Goal: Information Seeking & Learning: Learn about a topic

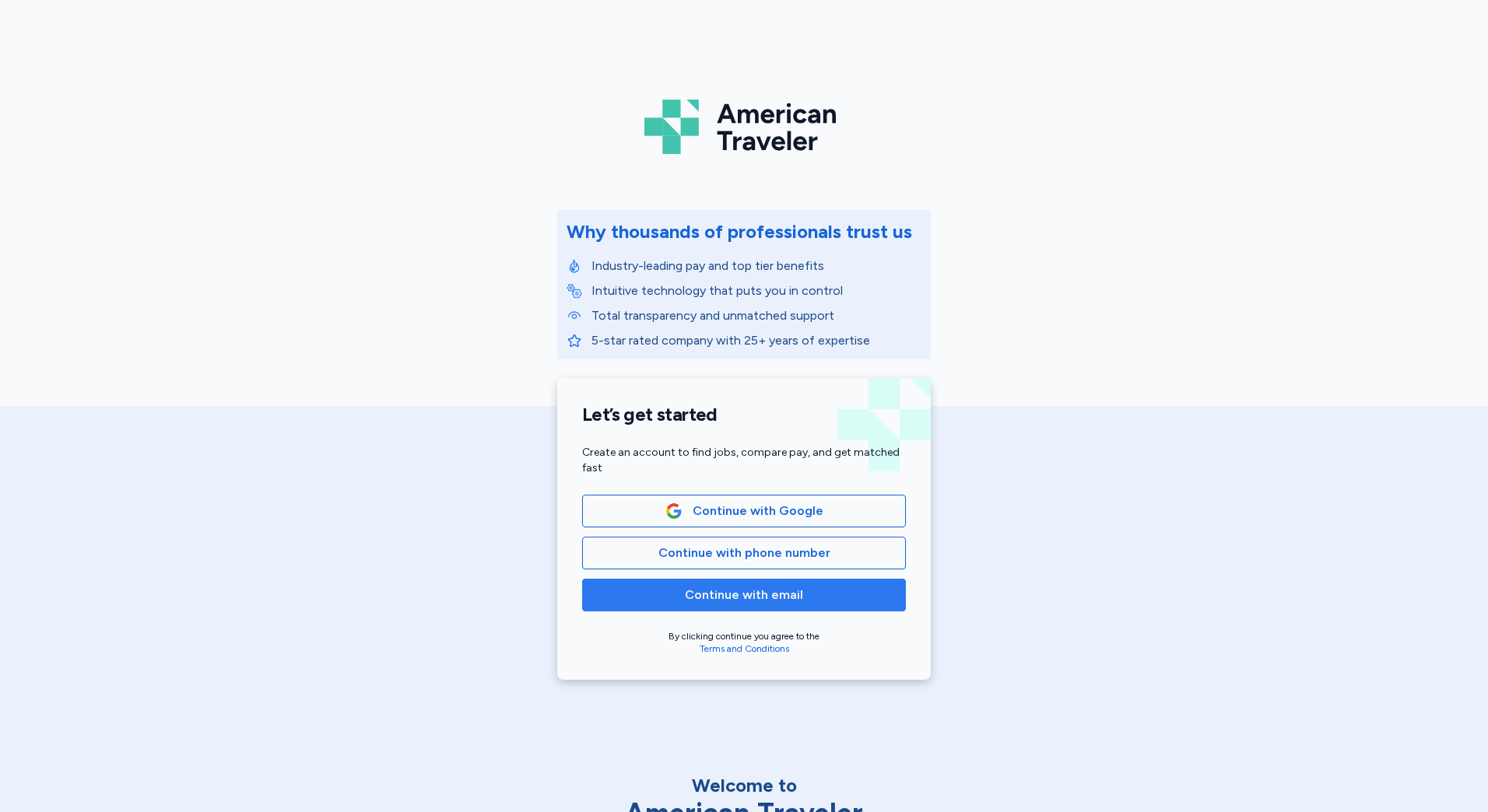
click at [761, 596] on span "Continue with email" at bounding box center [744, 595] width 119 height 19
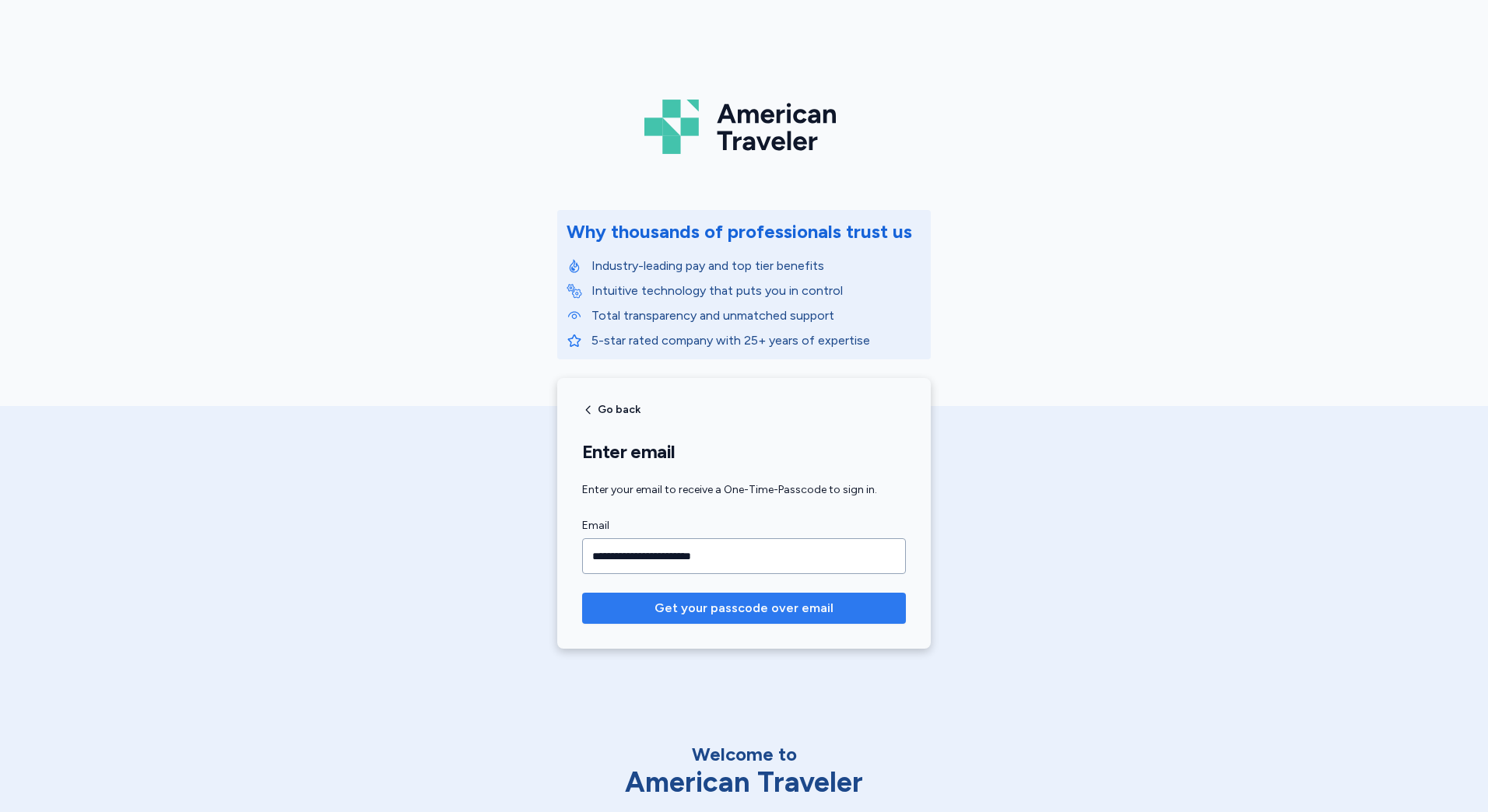
type input "**********"
click at [582, 593] on button "Get your passcode over email" at bounding box center [744, 608] width 324 height 31
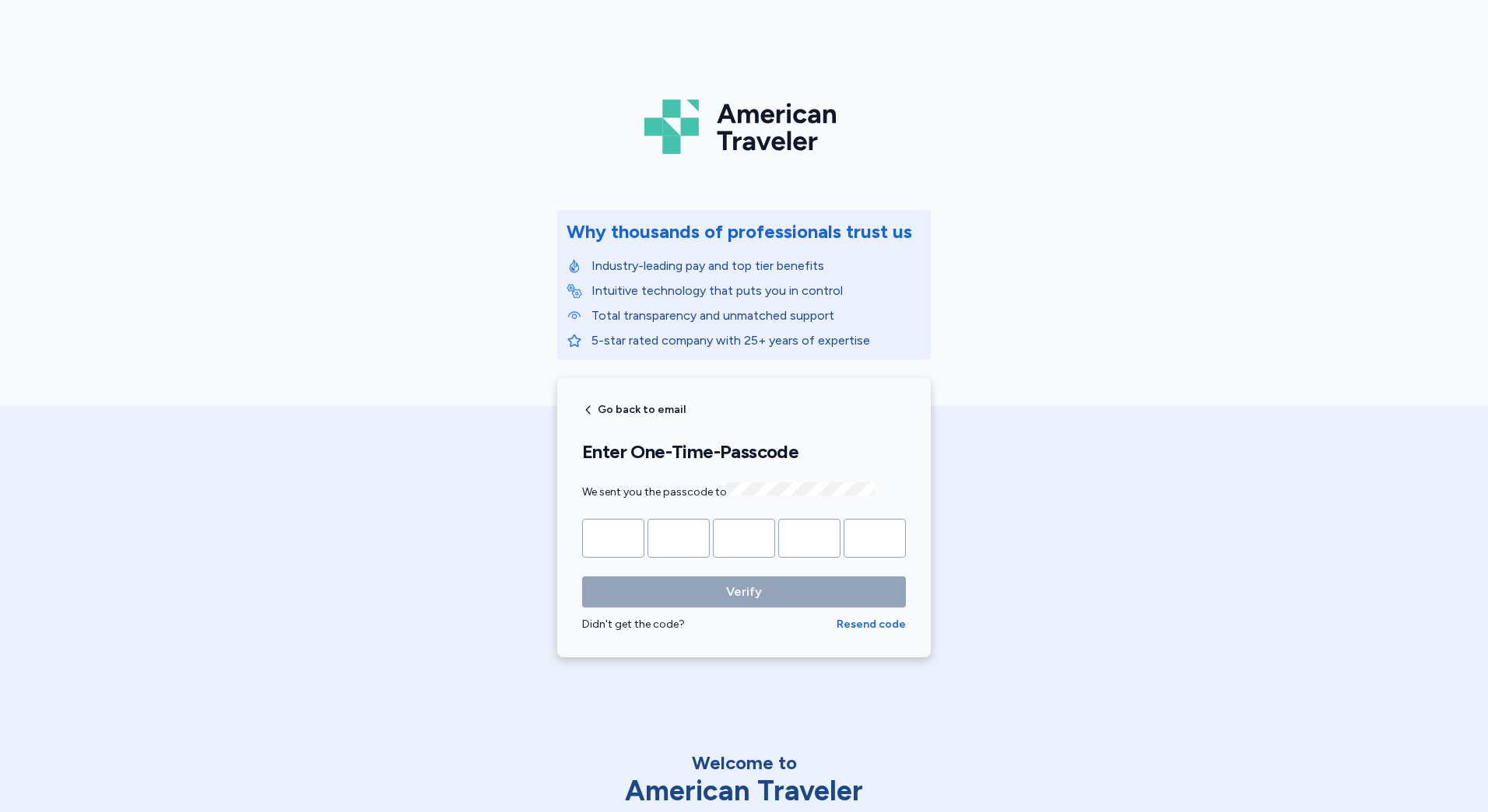
type input "*"
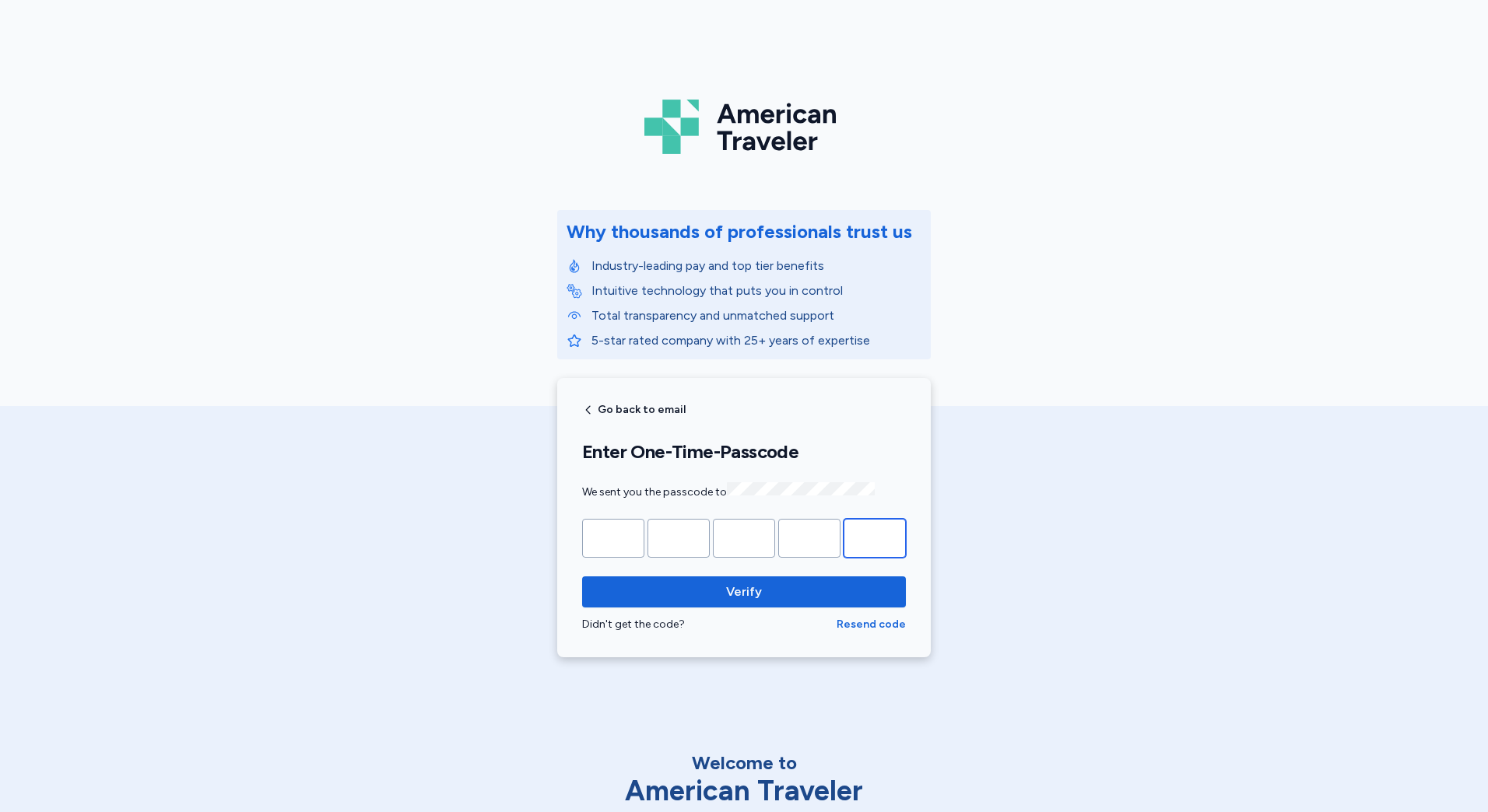
type input "*"
click at [582, 576] on button "Verify" at bounding box center [744, 592] width 324 height 31
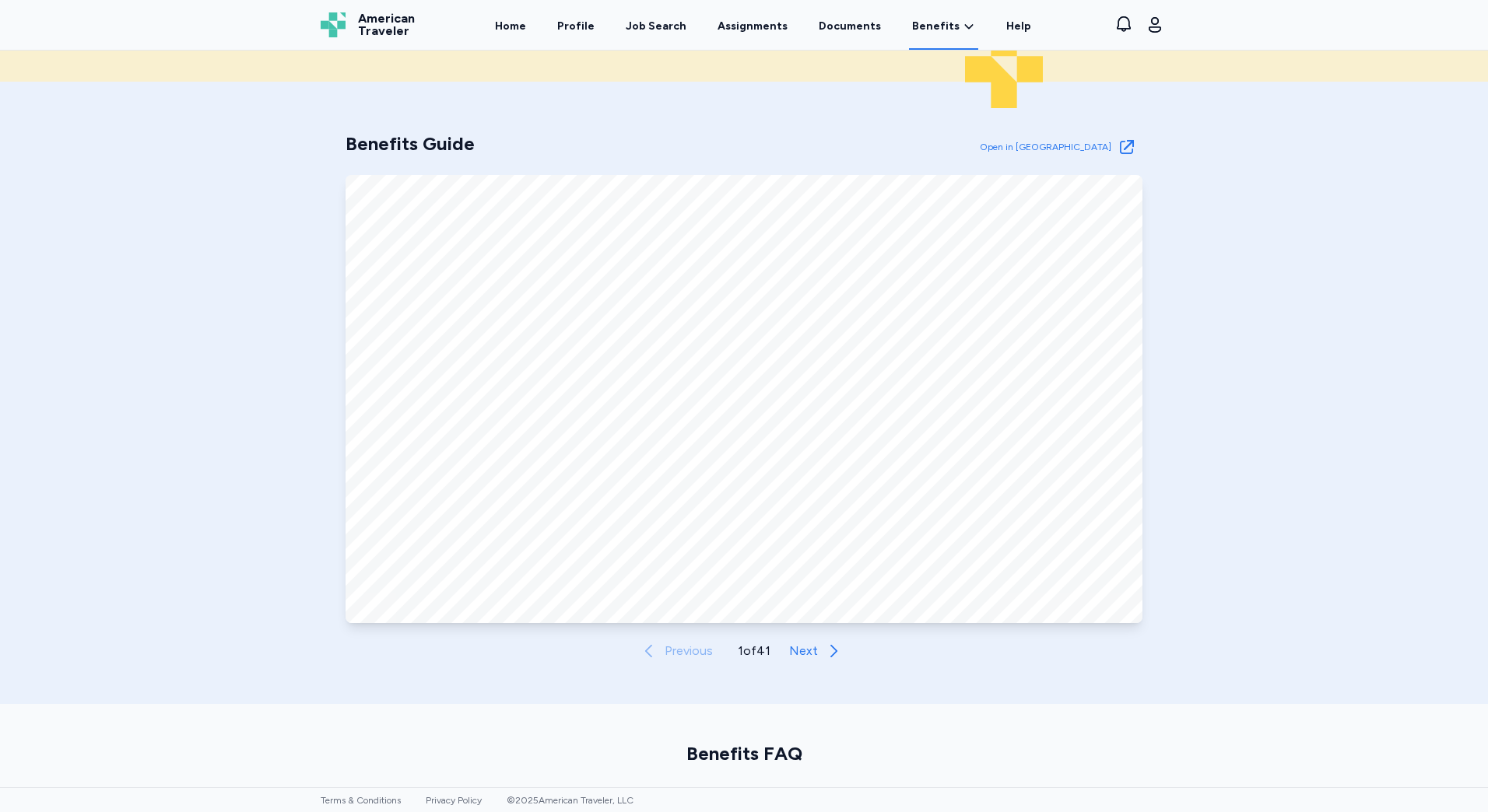
scroll to position [623, 0]
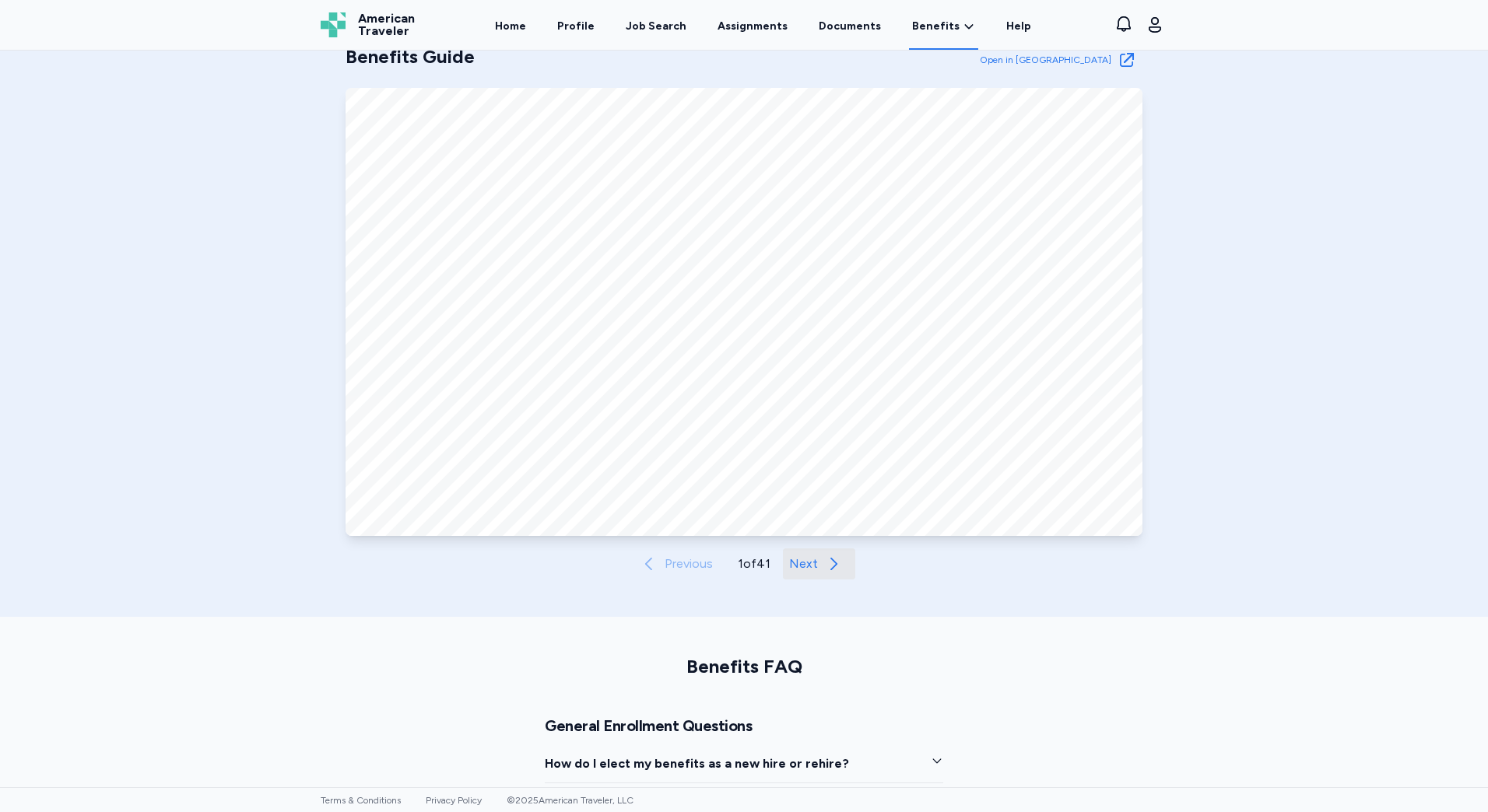
click at [808, 564] on span "Next" at bounding box center [803, 564] width 28 height 19
click at [806, 564] on span "Next" at bounding box center [804, 564] width 28 height 19
click at [806, 570] on span "Next" at bounding box center [804, 564] width 28 height 19
click at [829, 564] on icon "button" at bounding box center [835, 564] width 19 height 19
click at [812, 566] on span "Next" at bounding box center [804, 564] width 28 height 19
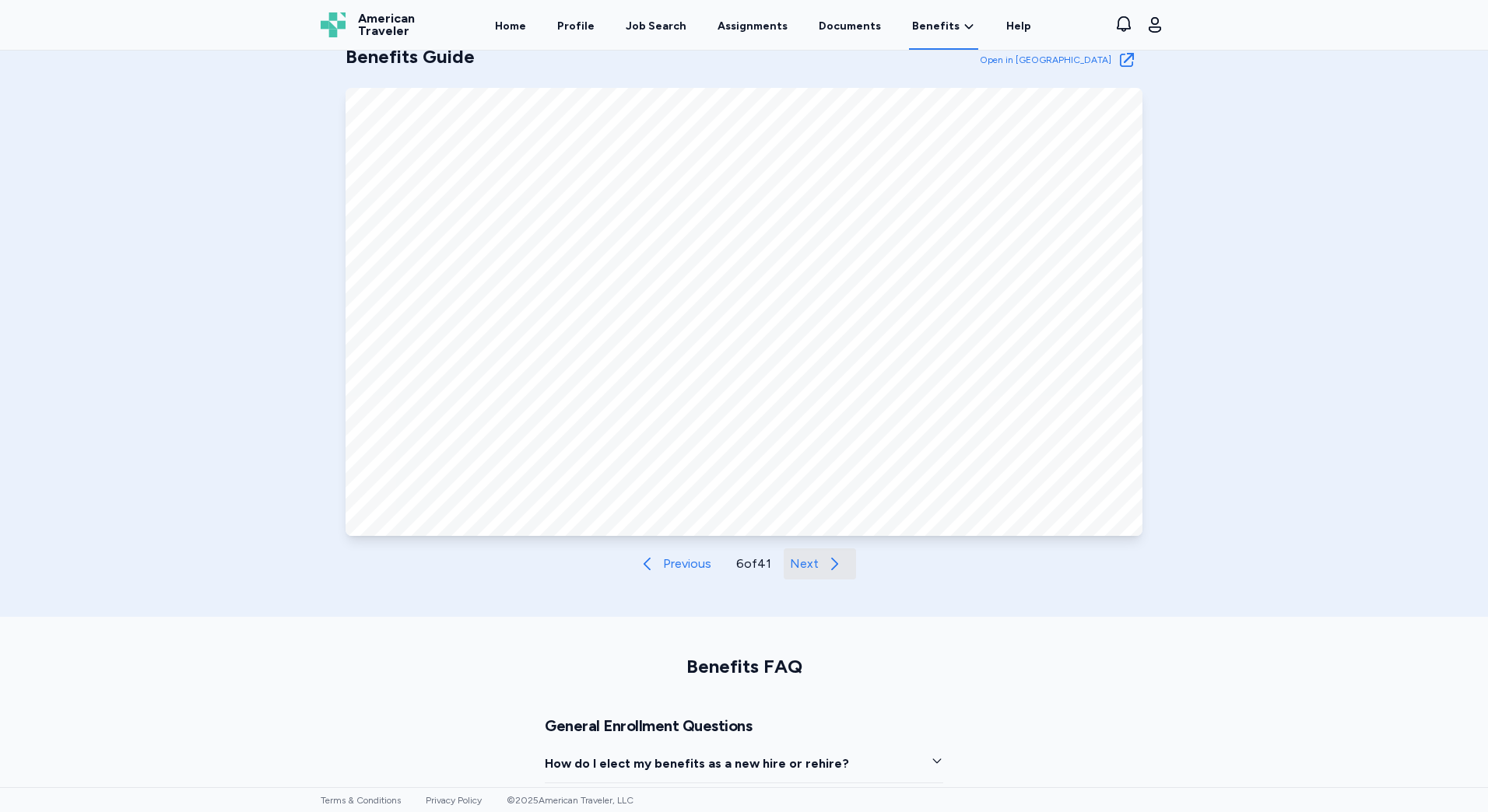
click at [798, 567] on span "Next" at bounding box center [804, 564] width 28 height 19
click at [811, 568] on span "Next" at bounding box center [804, 564] width 28 height 19
click at [811, 564] on span "Next" at bounding box center [804, 564] width 28 height 19
click at [811, 566] on span "Next" at bounding box center [804, 564] width 28 height 19
click at [803, 570] on span "Next" at bounding box center [807, 564] width 28 height 19
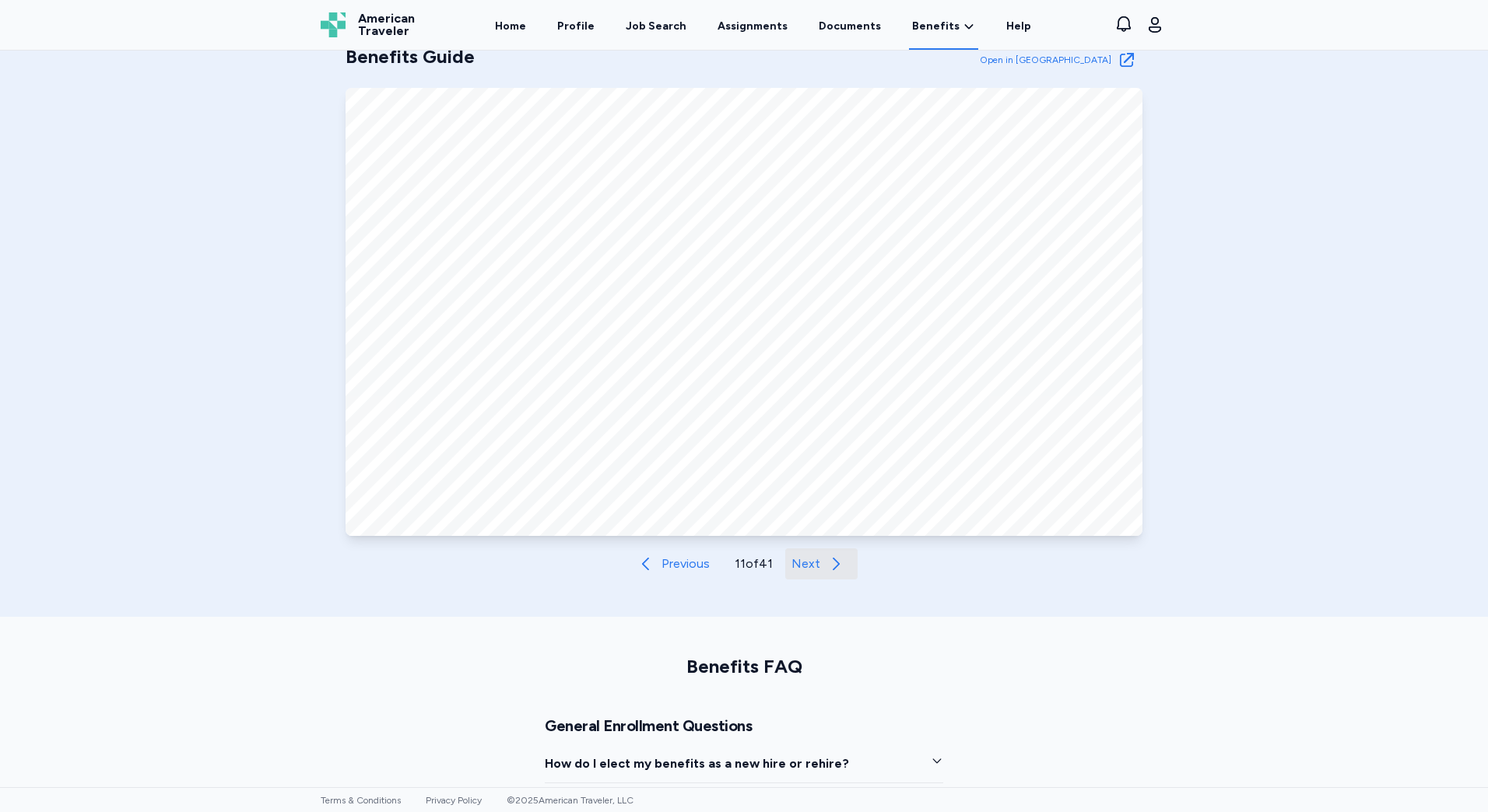
click at [827, 565] on icon "button" at bounding box center [836, 564] width 19 height 19
click at [800, 567] on span "Next" at bounding box center [807, 564] width 28 height 19
click at [809, 563] on span "Next" at bounding box center [807, 564] width 28 height 19
click at [799, 565] on span "Next" at bounding box center [807, 564] width 28 height 19
click at [798, 563] on span "Next" at bounding box center [807, 564] width 28 height 19
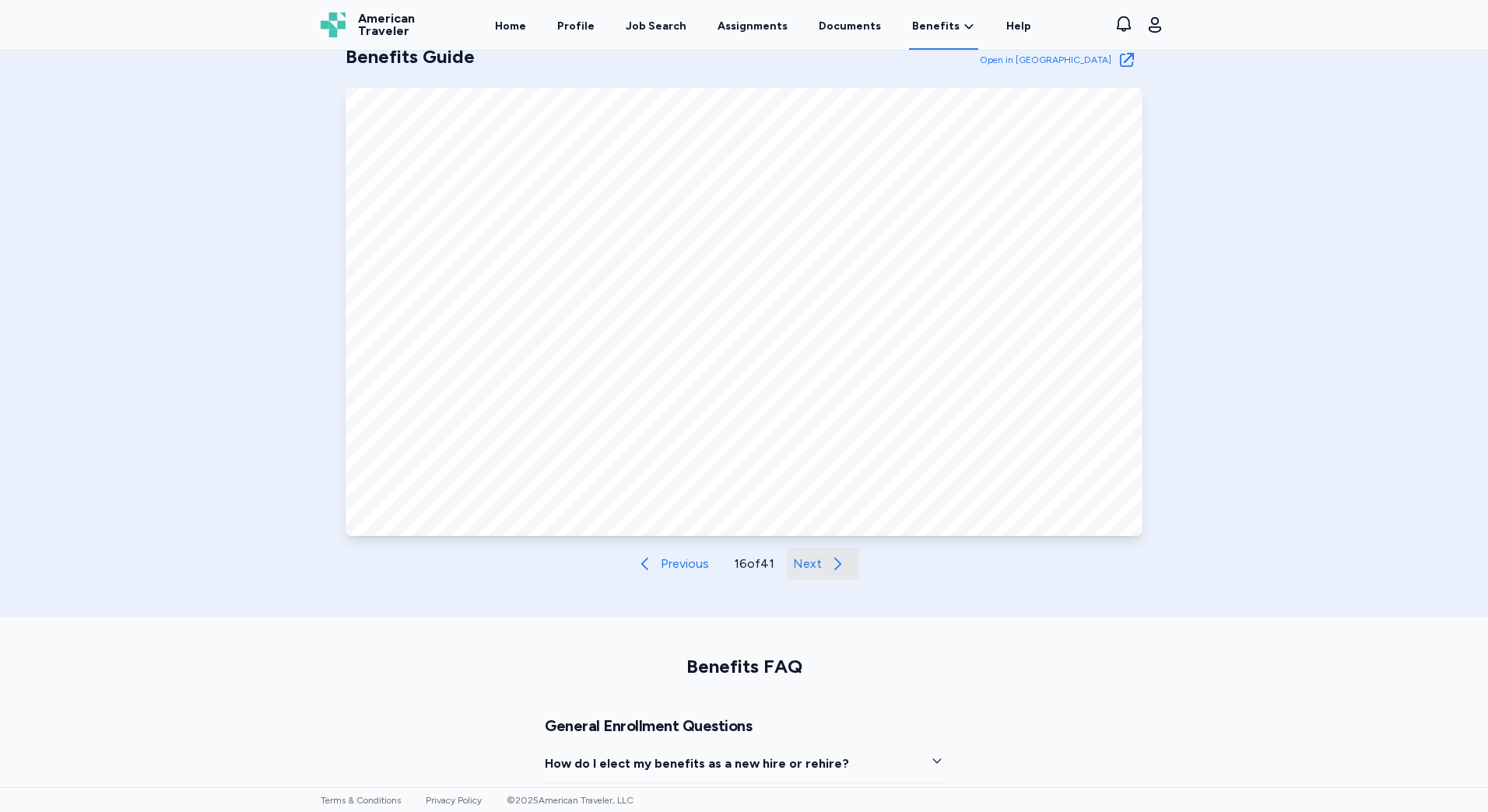
click at [805, 563] on span "Next" at bounding box center [807, 564] width 28 height 19
click at [803, 558] on span "Next" at bounding box center [807, 564] width 28 height 19
drag, startPoint x: 1230, startPoint y: 423, endPoint x: 1229, endPoint y: 410, distance: 13.0
click at [1230, 421] on div "Benefits Guide Open in New Tab Open in Tab Previous 18 of 41 Next" at bounding box center [744, 306] width 1488 height 623
click at [829, 560] on icon "button" at bounding box center [838, 564] width 19 height 19
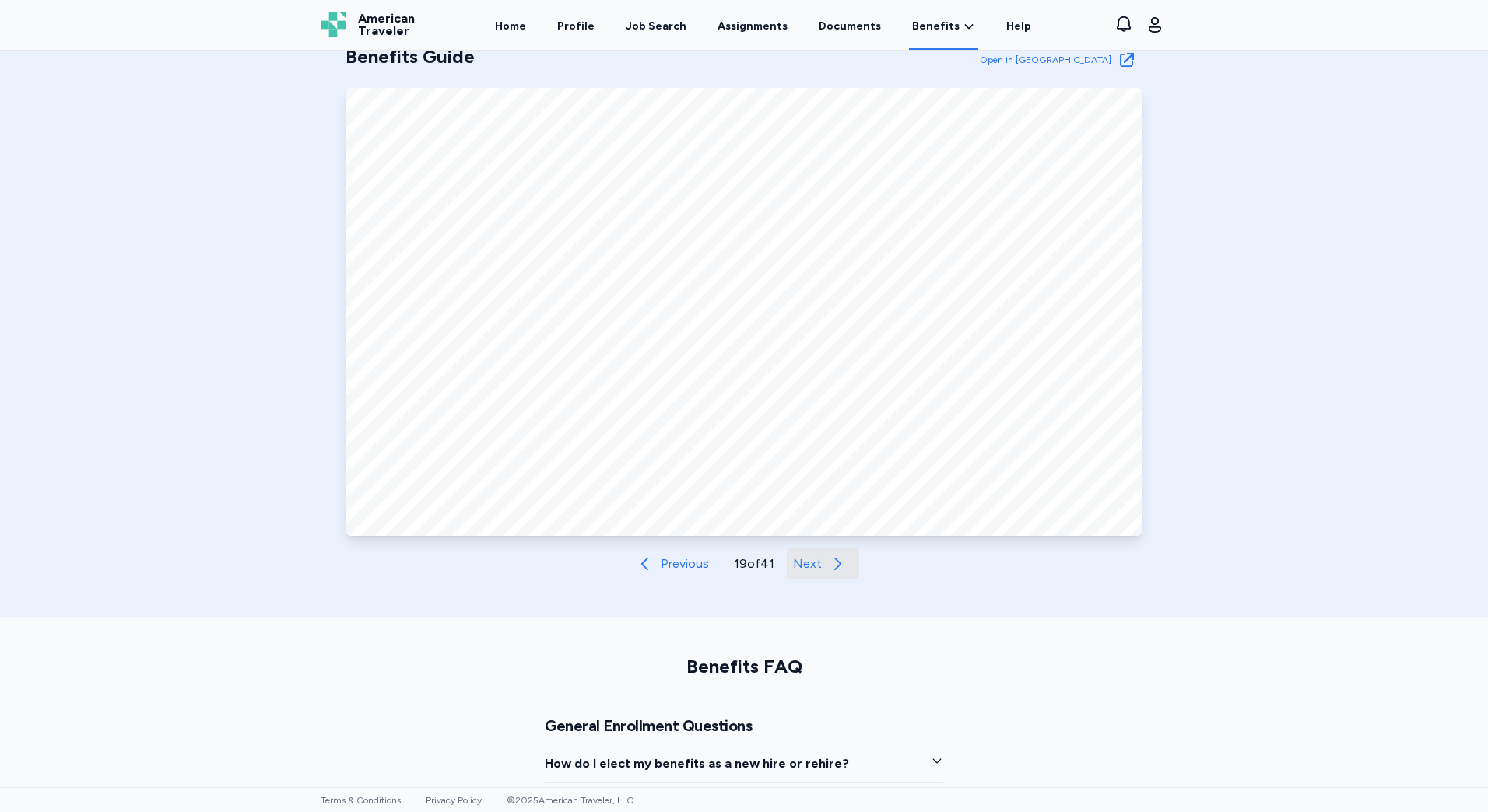
click at [829, 564] on icon "button" at bounding box center [838, 564] width 19 height 19
click at [821, 563] on button "Next" at bounding box center [824, 564] width 72 height 31
drag, startPoint x: 821, startPoint y: 563, endPoint x: 1275, endPoint y: 406, distance: 480.4
click at [1287, 410] on div "Benefits Guide Open in New Tab Open in Tab Previous 21 of 41 Next" at bounding box center [744, 306] width 1488 height 623
click at [809, 568] on span "Next" at bounding box center [807, 564] width 28 height 19
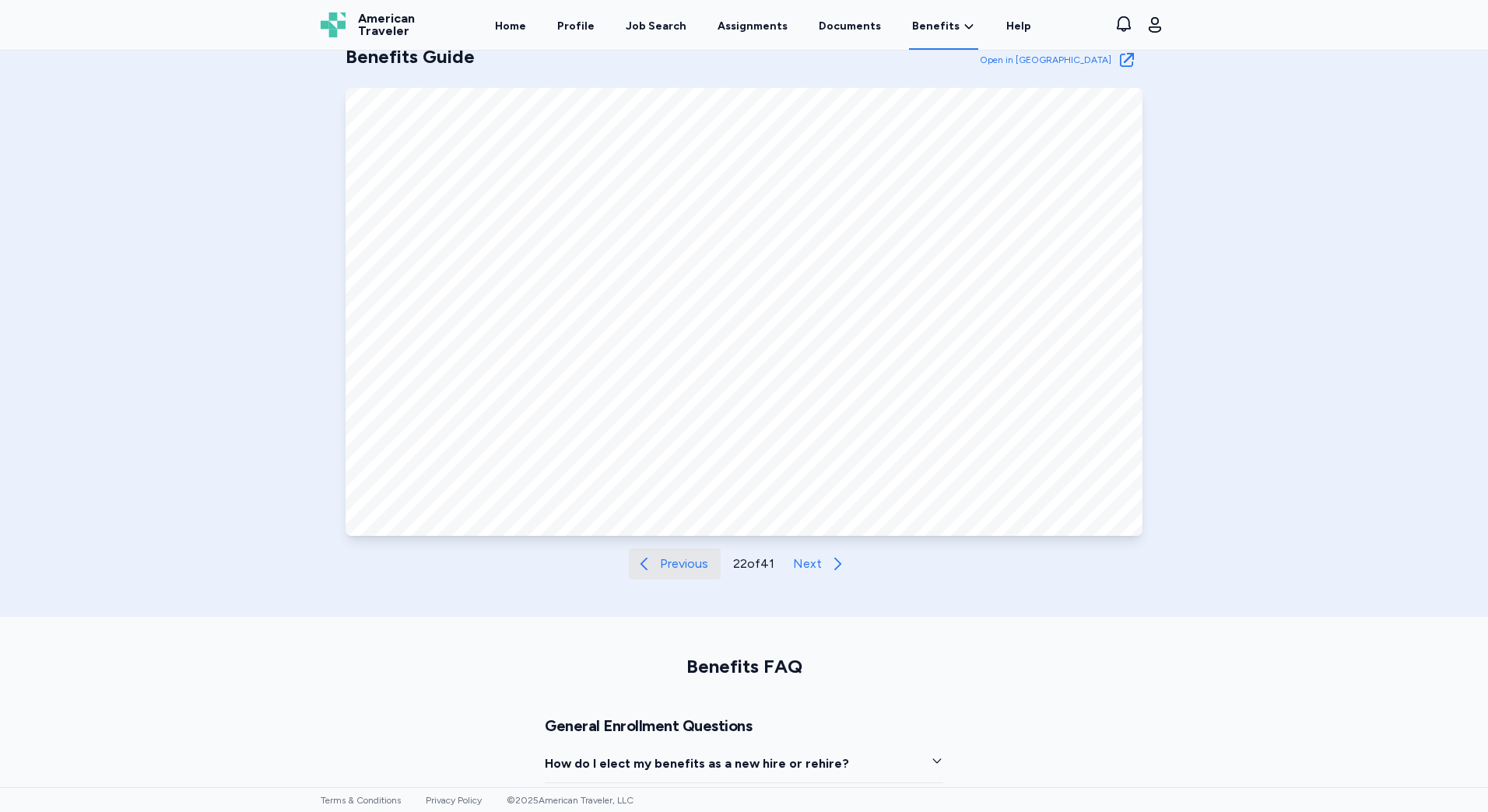
click at [685, 567] on span "Previous" at bounding box center [684, 564] width 48 height 19
click at [803, 558] on span "Next" at bounding box center [807, 564] width 28 height 19
drag, startPoint x: 799, startPoint y: 566, endPoint x: 540, endPoint y: 565, distance: 259.0
click at [539, 567] on div "Benefits Guide Open in New Tab Open in Tab Previous 22 of 41 Next" at bounding box center [744, 312] width 797 height 536
click at [803, 566] on span "Next" at bounding box center [807, 564] width 28 height 19
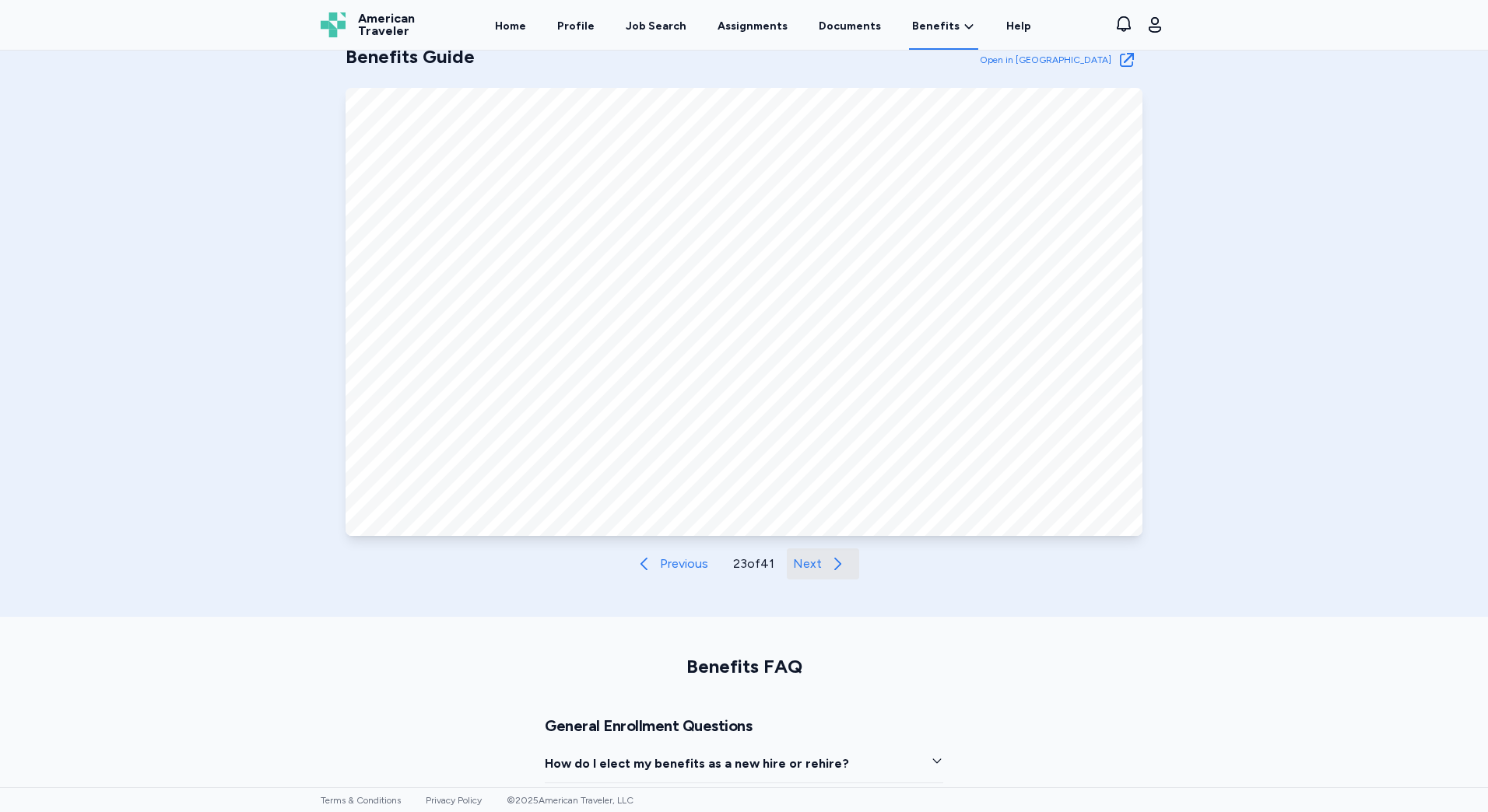
click at [813, 567] on span "Next" at bounding box center [807, 564] width 28 height 19
click at [813, 567] on span "Next" at bounding box center [807, 564] width 28 height 19
drag, startPoint x: 812, startPoint y: 566, endPoint x: 1207, endPoint y: 428, distance: 418.4
click at [1240, 427] on div "Benefits Guide Open in New Tab Open in Tab Previous 25 of 41 Next" at bounding box center [744, 306] width 1488 height 623
click at [807, 559] on span "Next" at bounding box center [807, 564] width 28 height 19
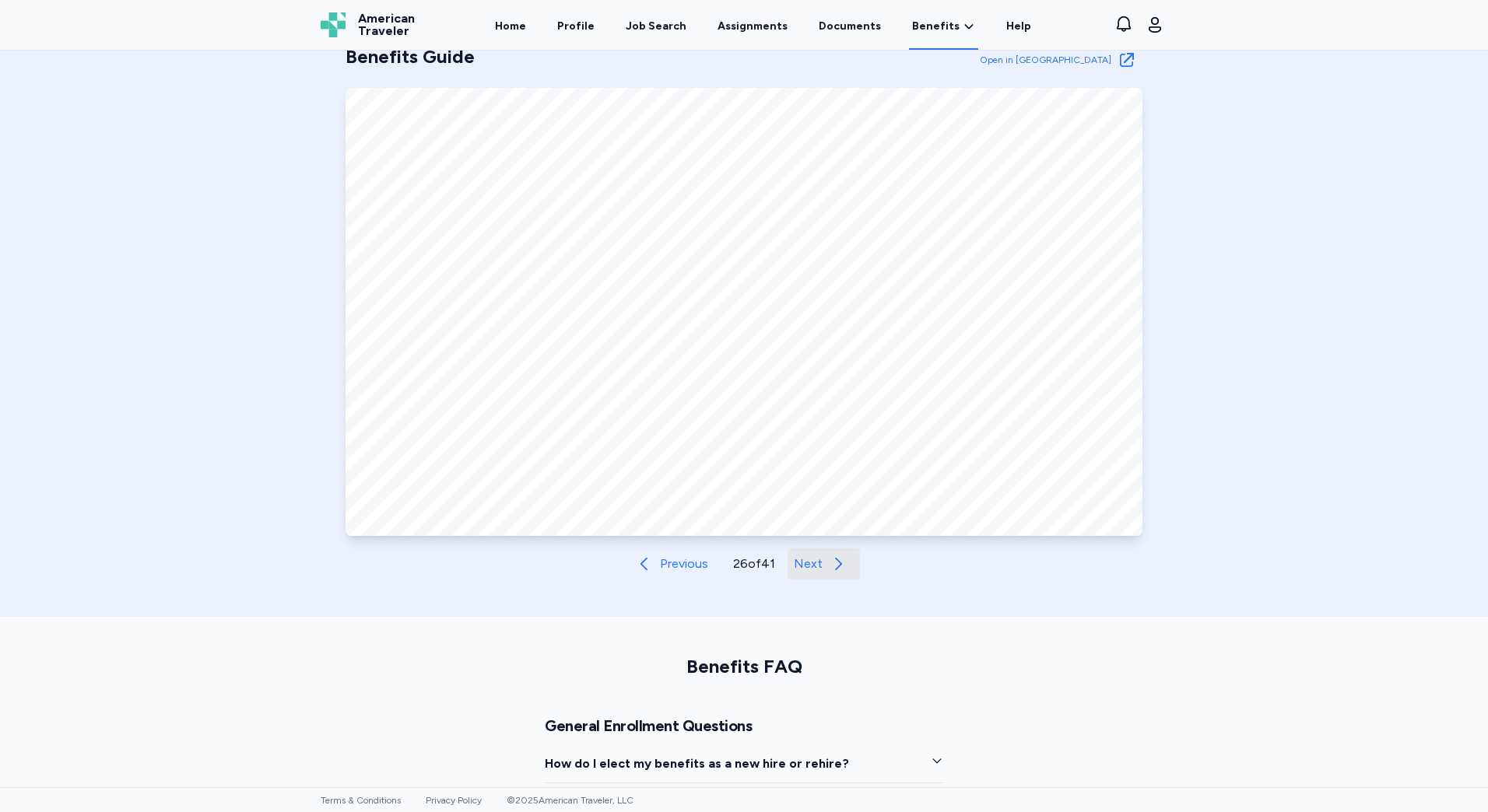
click at [796, 574] on button "Next" at bounding box center [824, 564] width 72 height 31
click at [801, 568] on span "Next" at bounding box center [807, 564] width 28 height 19
click at [806, 560] on span "Next" at bounding box center [807, 564] width 28 height 19
click at [806, 561] on span "Next" at bounding box center [807, 564] width 28 height 19
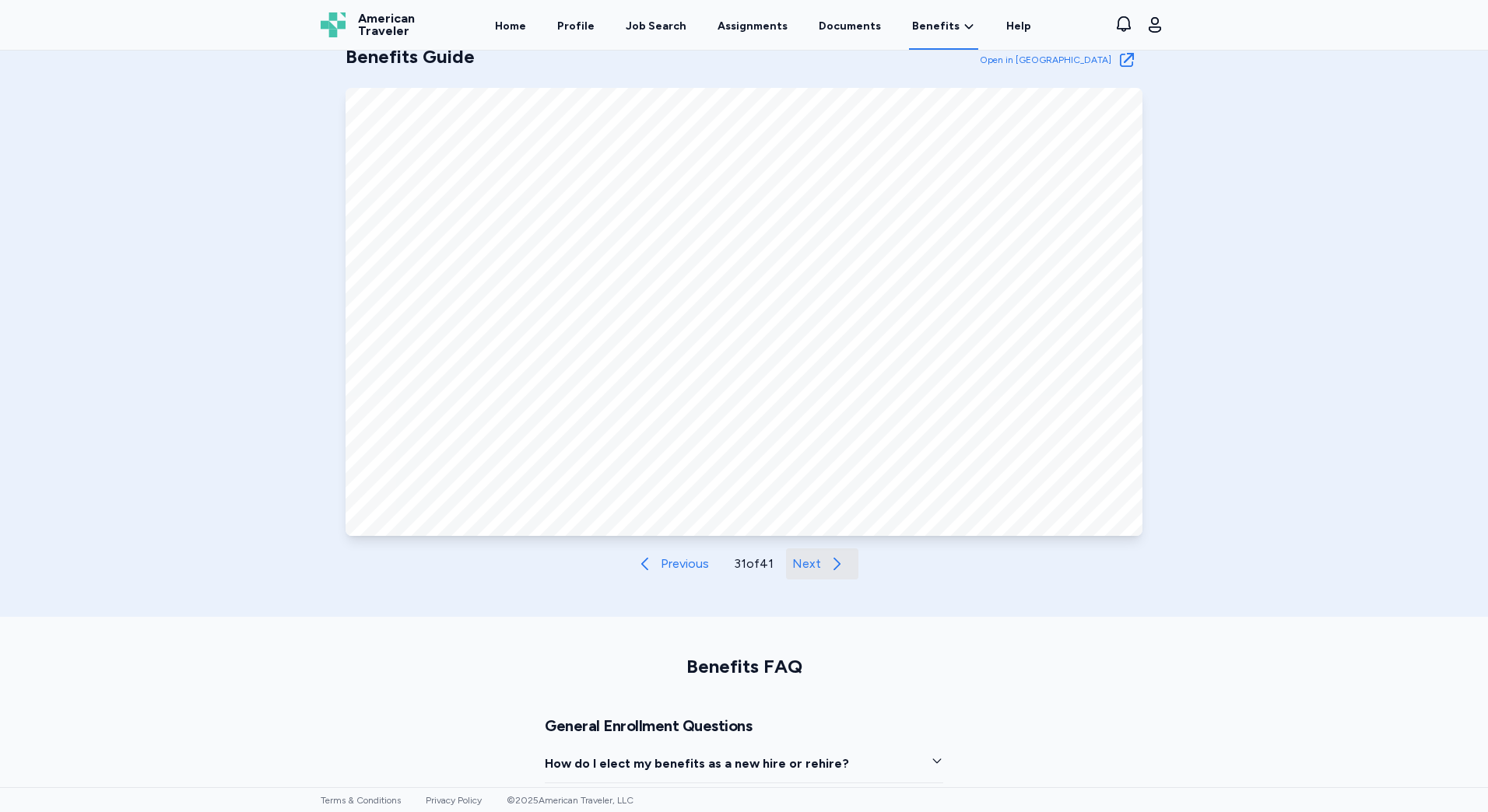
click at [806, 560] on span "Next" at bounding box center [807, 564] width 28 height 19
click at [806, 560] on span "Next" at bounding box center [807, 564] width 28 height 19
click at [806, 560] on span "Next" at bounding box center [807, 564] width 28 height 19
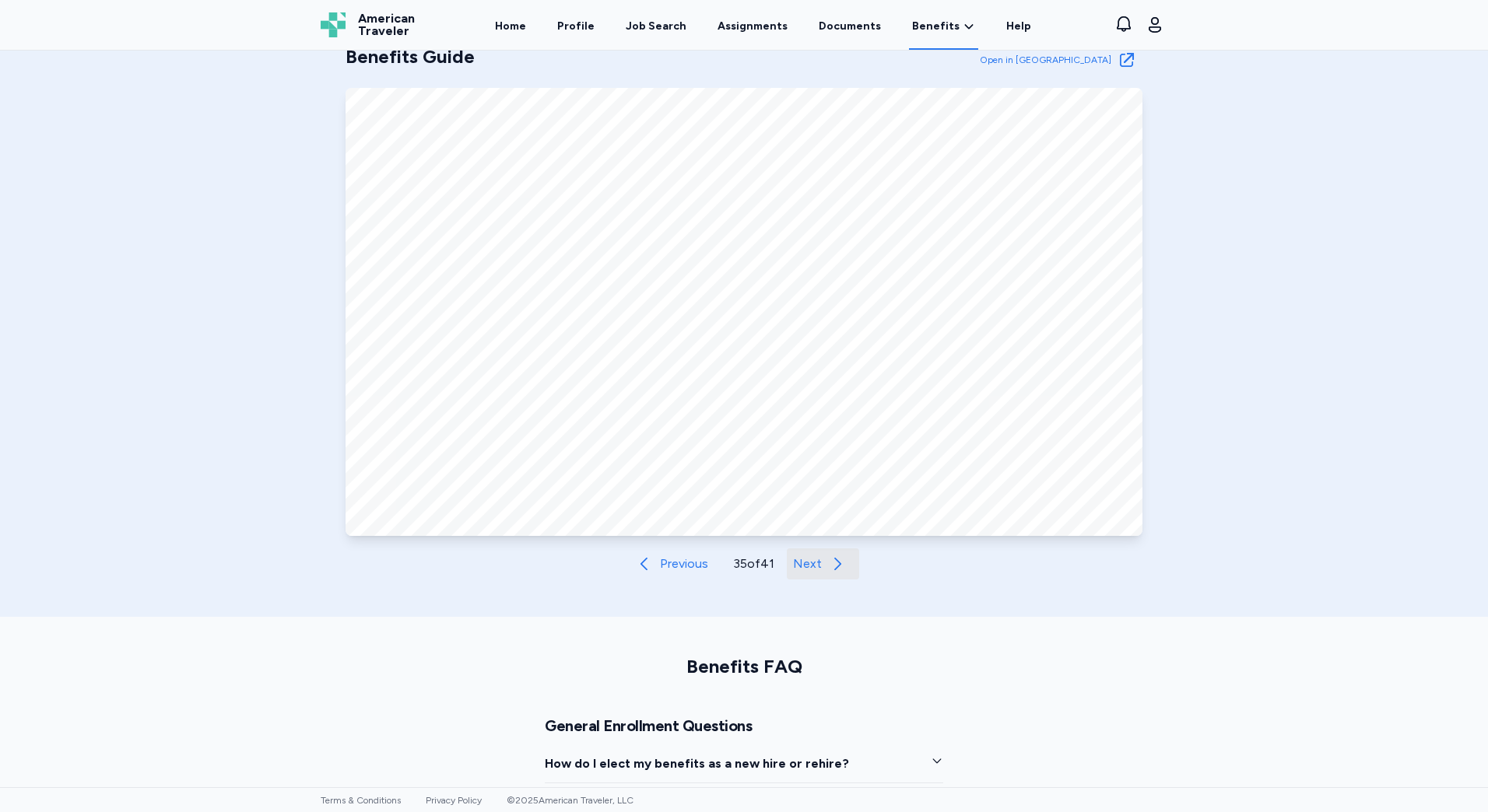
click at [806, 560] on span "Next" at bounding box center [807, 564] width 28 height 19
click at [806, 560] on span "Next" at bounding box center [807, 564] width 28 height 19
click at [1287, 449] on div "Benefits Guide Open in New Tab Open in Tab Previous 40 of 41 Next" at bounding box center [744, 306] width 1488 height 623
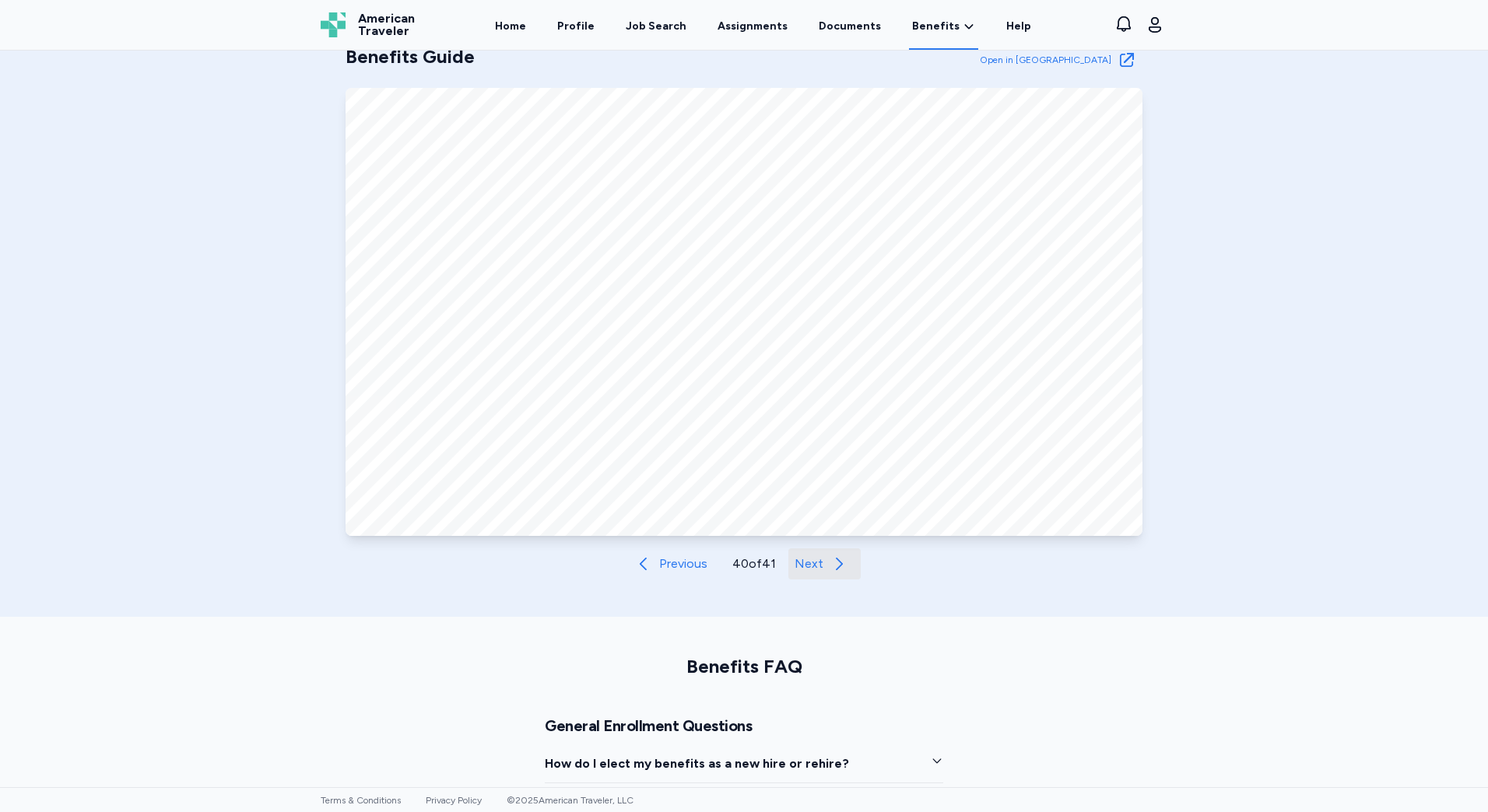
click at [820, 562] on button "Next" at bounding box center [824, 564] width 72 height 31
